Goal: Navigation & Orientation: Understand site structure

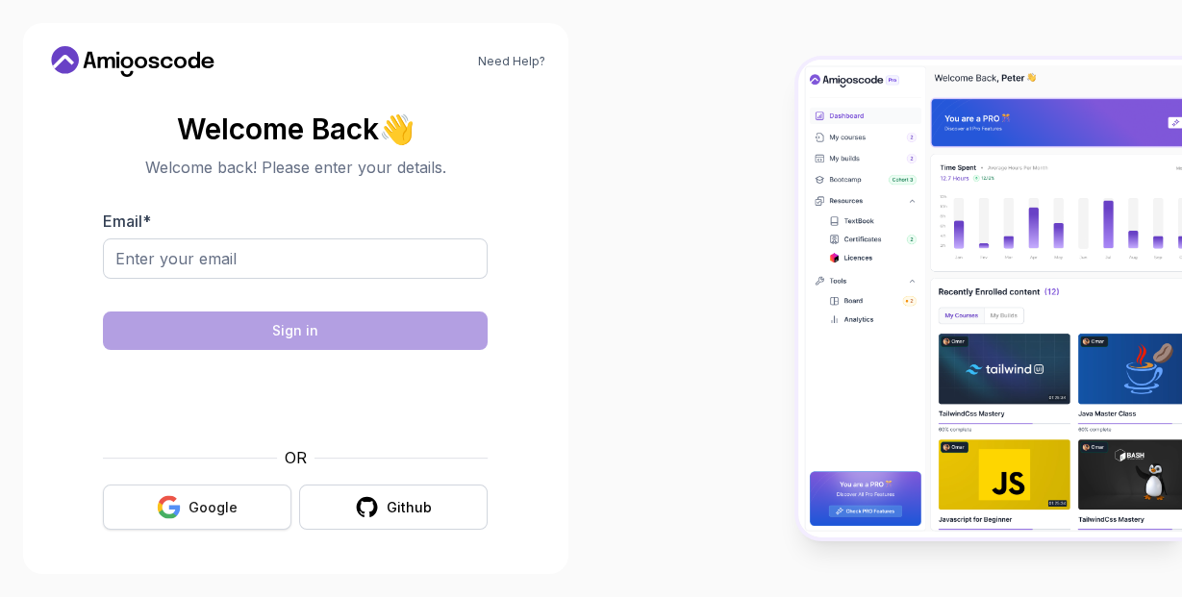
click at [165, 499] on icon "button" at bounding box center [168, 501] width 18 height 10
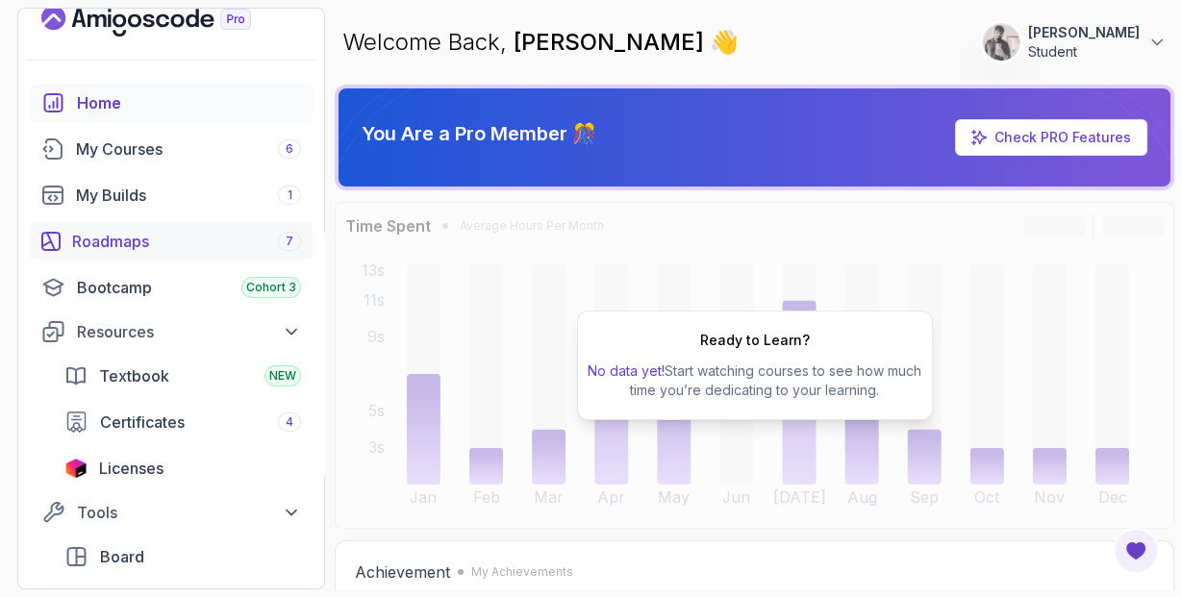
scroll to position [19, 0]
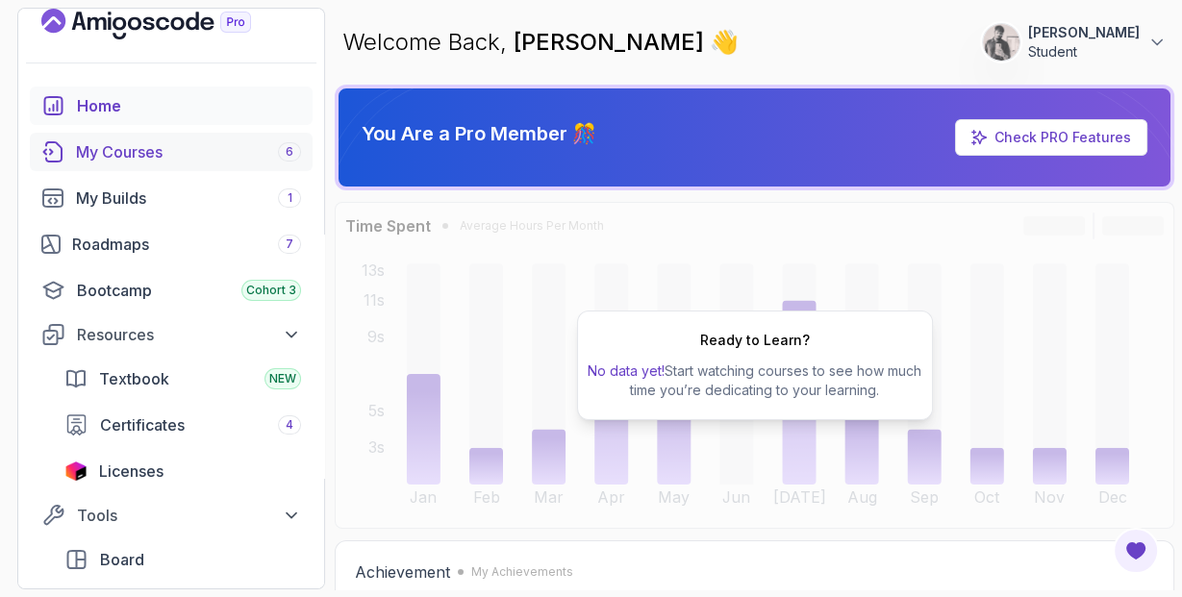
click at [231, 144] on div "My Courses 6" at bounding box center [188, 151] width 225 height 23
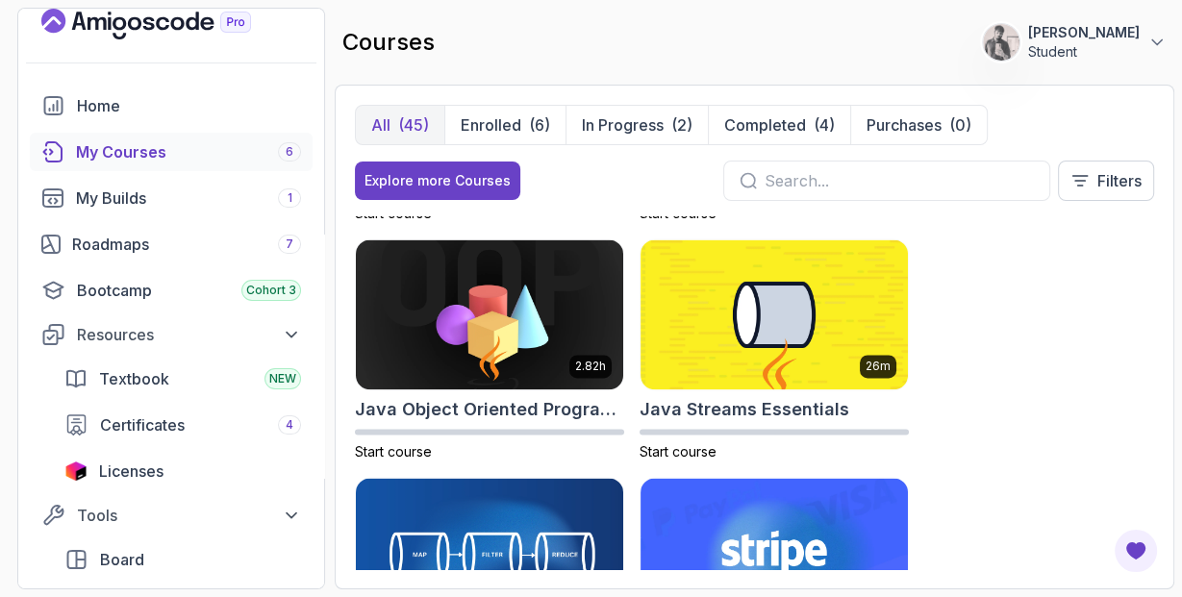
scroll to position [2352, 0]
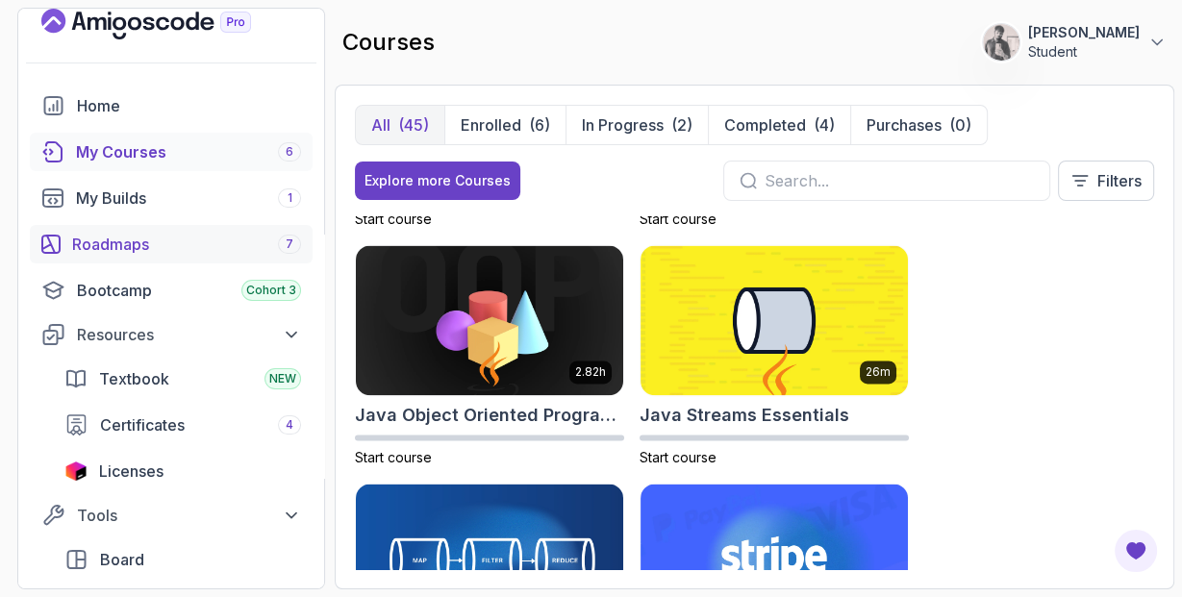
click at [205, 240] on div "Roadmaps 7" at bounding box center [186, 244] width 229 height 23
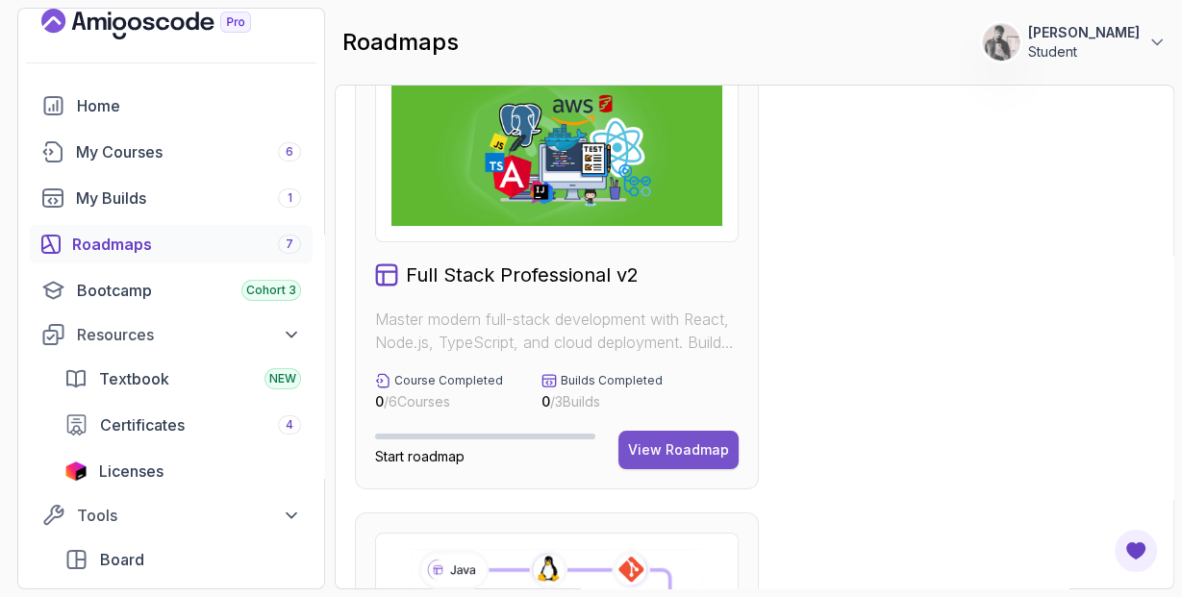
scroll to position [85, 0]
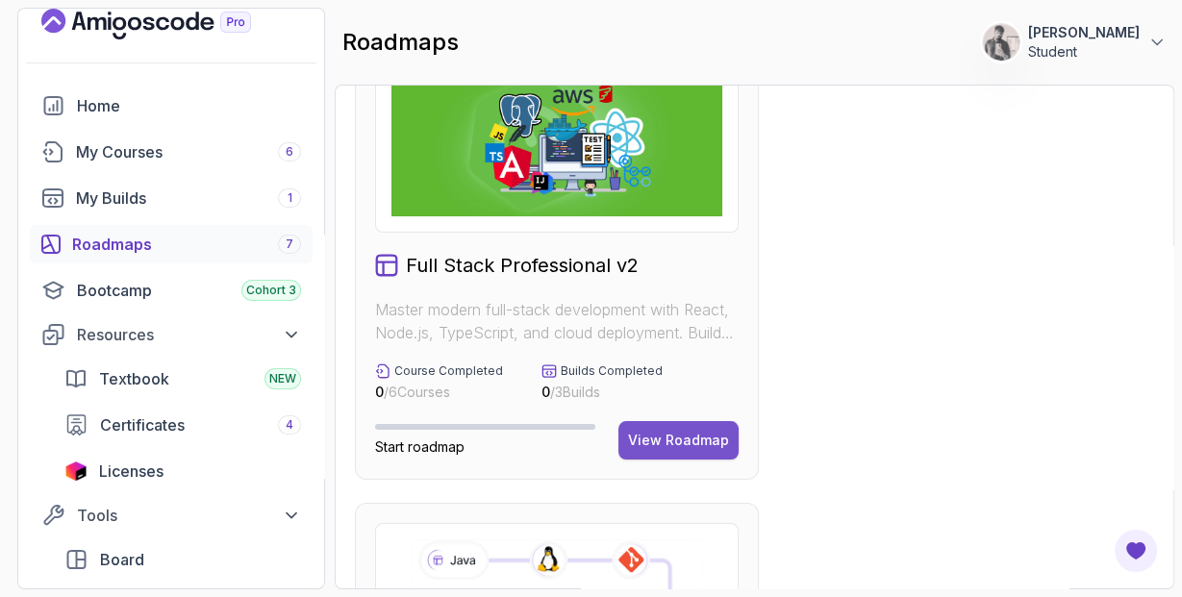
click at [682, 436] on div "View Roadmap" at bounding box center [678, 440] width 101 height 19
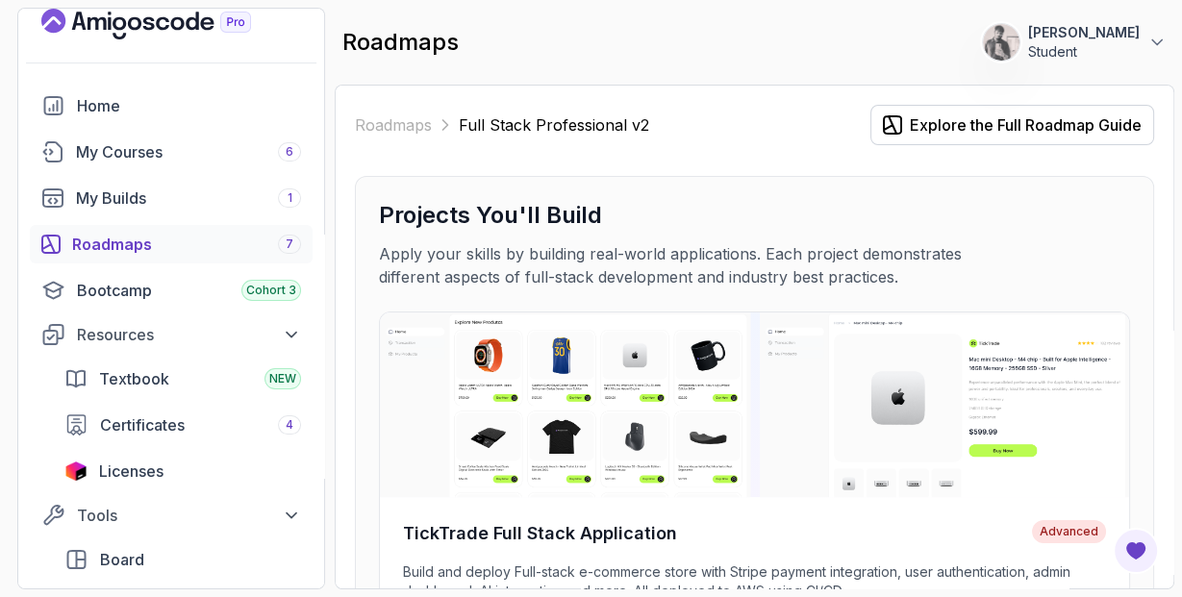
click at [272, 248] on div "Roadmaps 7" at bounding box center [186, 244] width 229 height 23
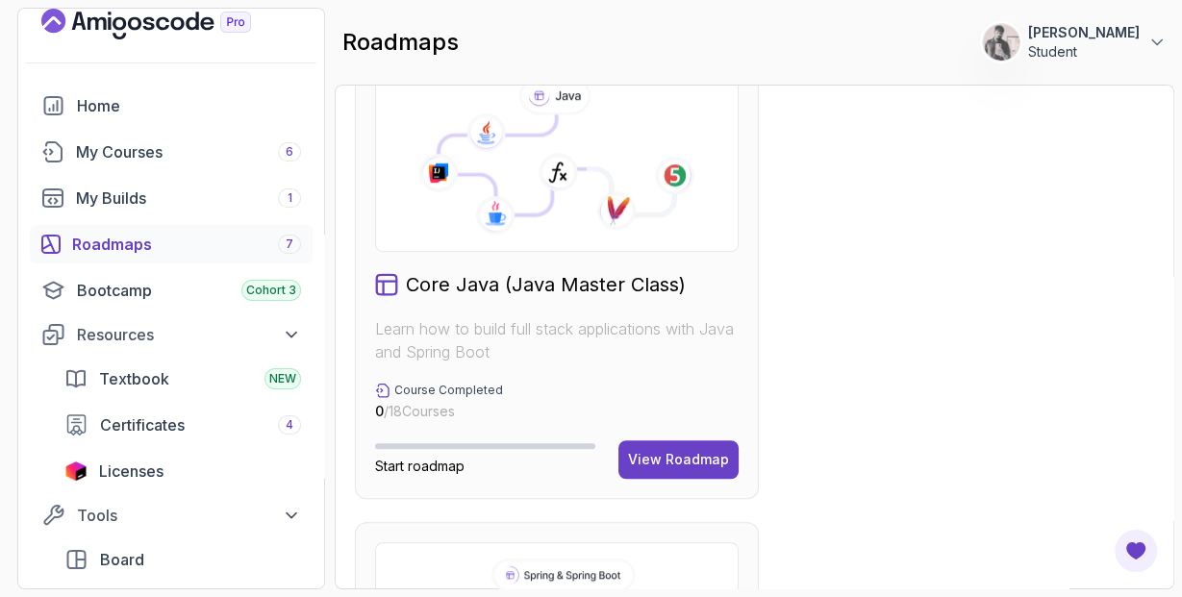
scroll to position [1132, 0]
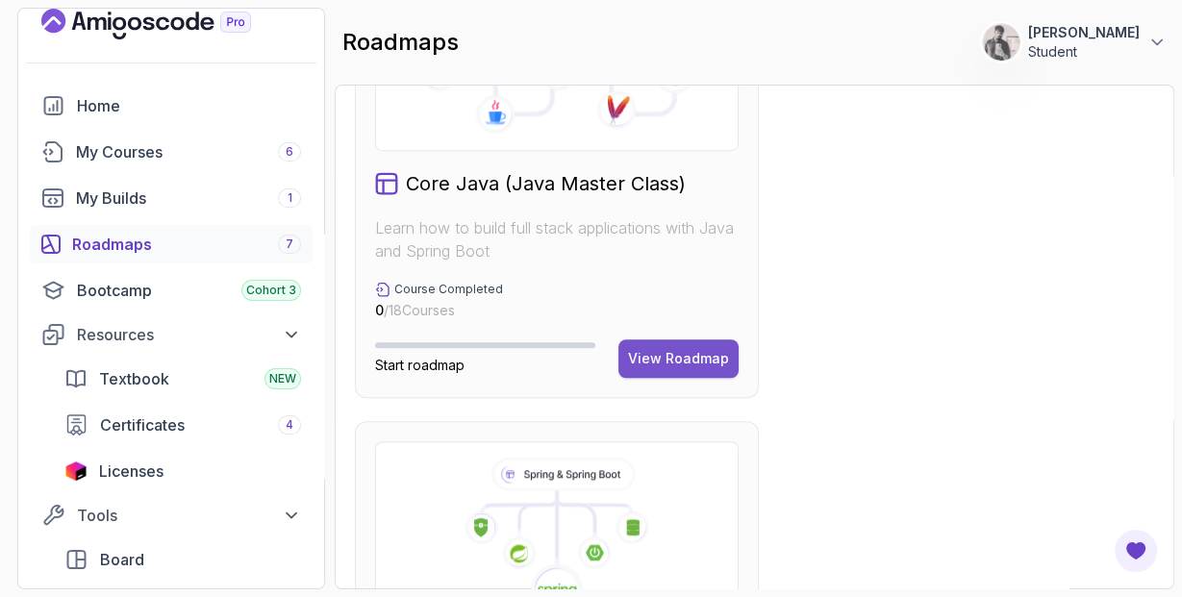
click at [712, 359] on div "View Roadmap" at bounding box center [678, 358] width 101 height 19
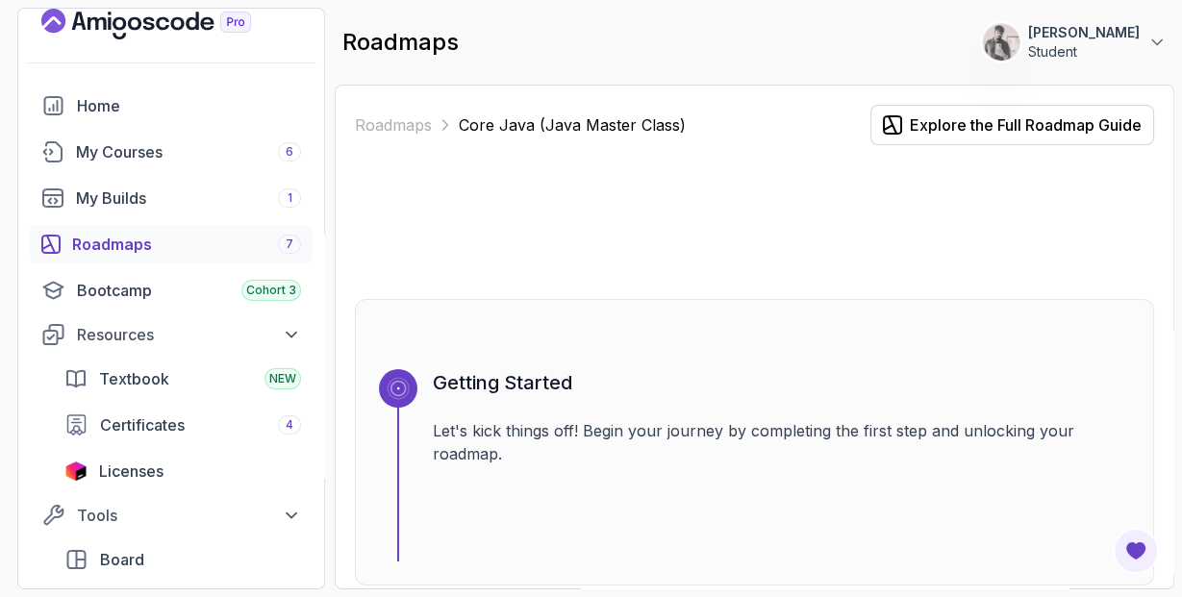
click at [188, 248] on div "Roadmaps 7" at bounding box center [186, 244] width 229 height 23
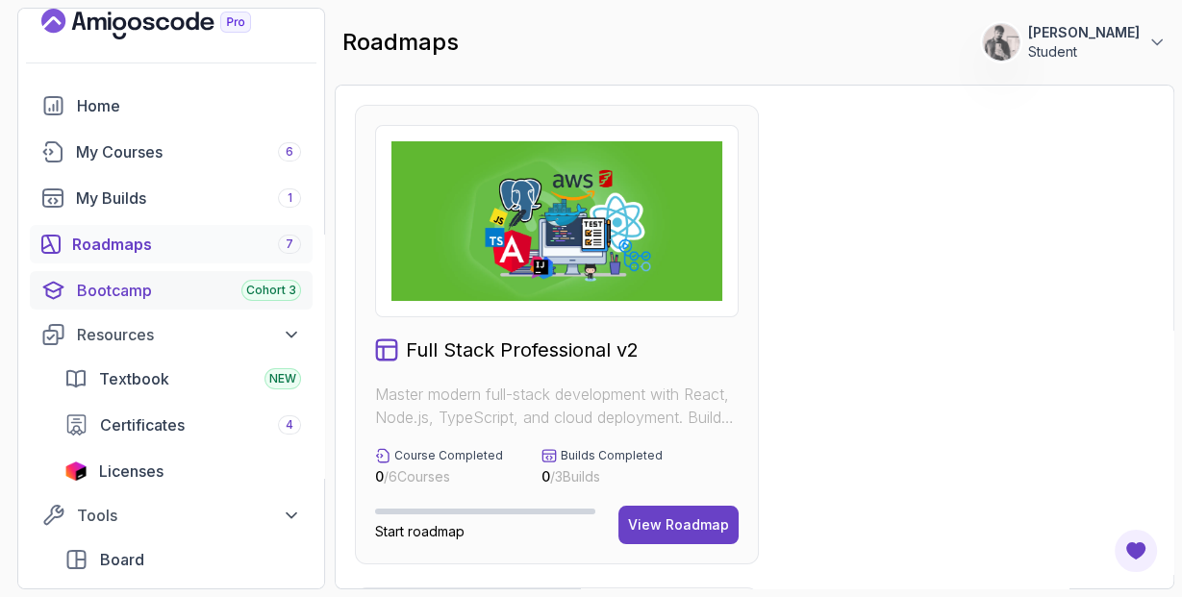
click at [292, 287] on span "Cohort 3" at bounding box center [271, 290] width 50 height 15
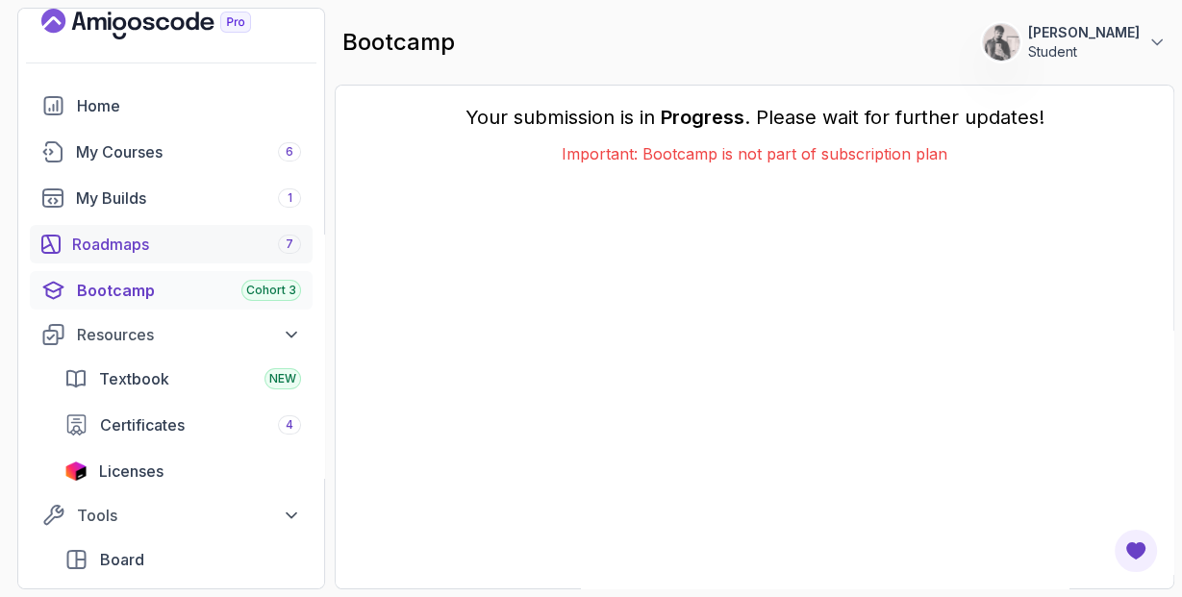
click at [160, 260] on link "Roadmaps 7" at bounding box center [171, 244] width 283 height 38
